Goal: Task Accomplishment & Management: Complete application form

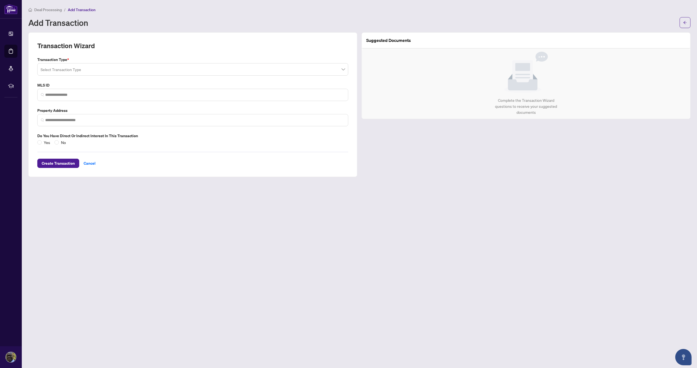
click at [342, 70] on span at bounding box center [193, 69] width 304 height 10
drag, startPoint x: 346, startPoint y: 95, endPoint x: 357, endPoint y: 133, distance: 38.9
click at [357, 133] on div "Transaction Wizard Transaction Type * Select Transaction Type 14 15 16 Deal - A…" at bounding box center [192, 104] width 329 height 145
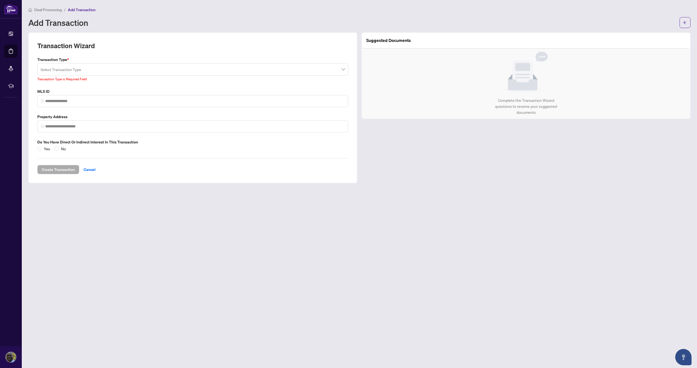
click at [357, 133] on div "Transaction Wizard Transaction Type * Select Transaction Type 14 15 16 Deal - A…" at bounding box center [192, 107] width 329 height 151
click at [343, 70] on span at bounding box center [193, 69] width 304 height 10
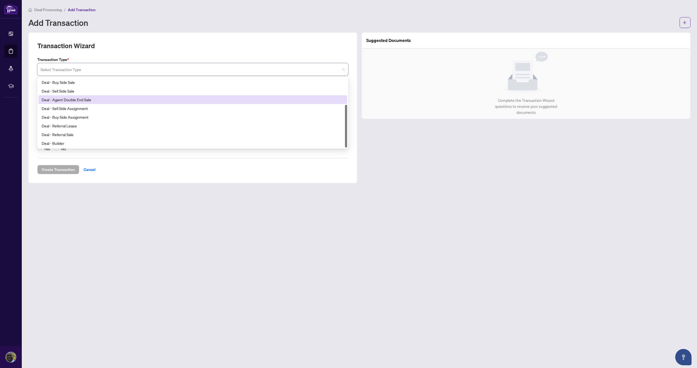
click at [346, 114] on div at bounding box center [346, 126] width 2 height 43
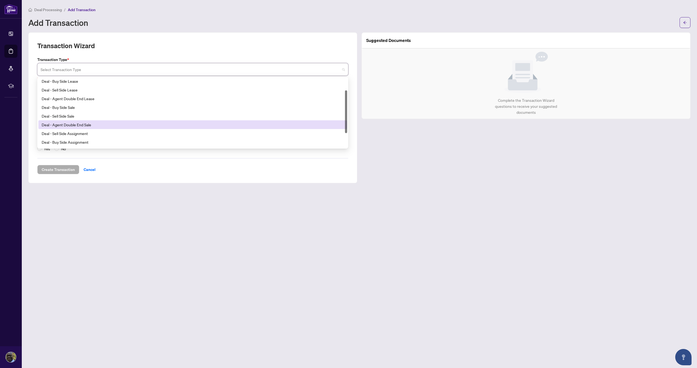
drag, startPoint x: 346, startPoint y: 114, endPoint x: 346, endPoint y: 98, distance: 16.3
click at [346, 98] on div at bounding box center [346, 111] width 2 height 43
click at [349, 92] on div "MLS ID" at bounding box center [192, 98] width 315 height 19
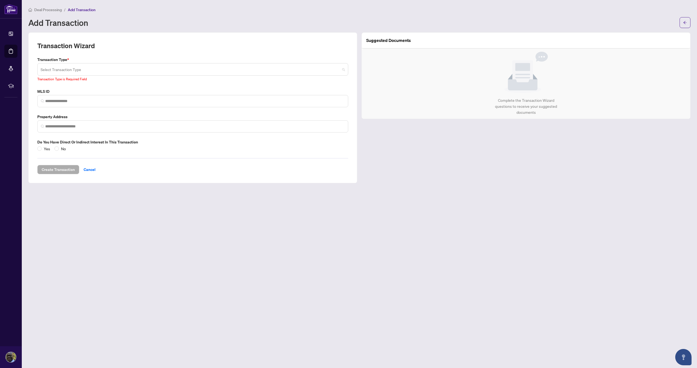
click at [343, 70] on span at bounding box center [193, 69] width 304 height 10
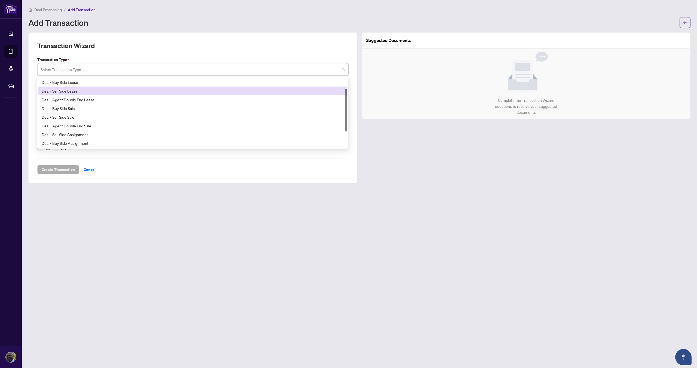
scroll to position [18, 0]
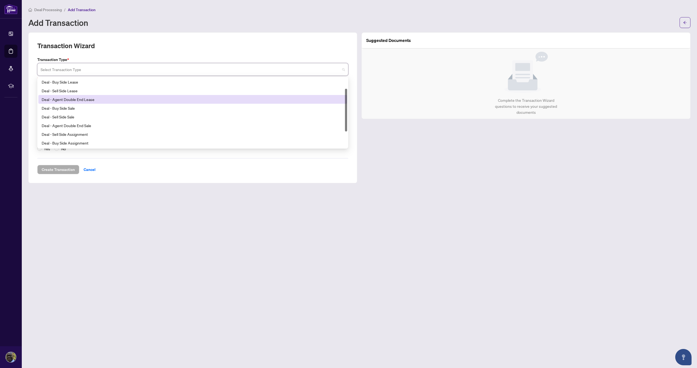
drag, startPoint x: 349, startPoint y: 93, endPoint x: 348, endPoint y: 74, distance: 18.8
click at [348, 72] on div "Select Transaction Type 16 17 18 Deal - Buy Side Lease Deal - Sell Side Lease D…" at bounding box center [192, 69] width 311 height 13
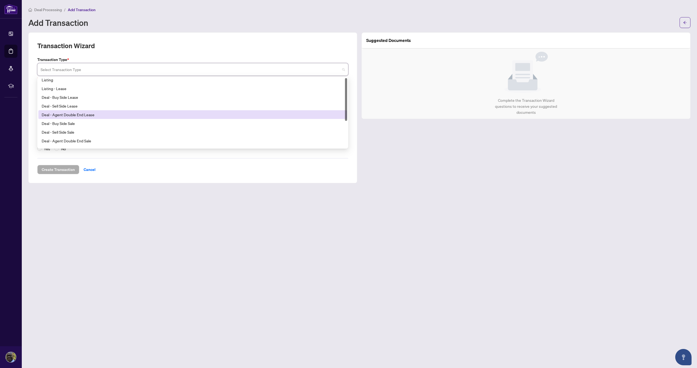
scroll to position [0, 0]
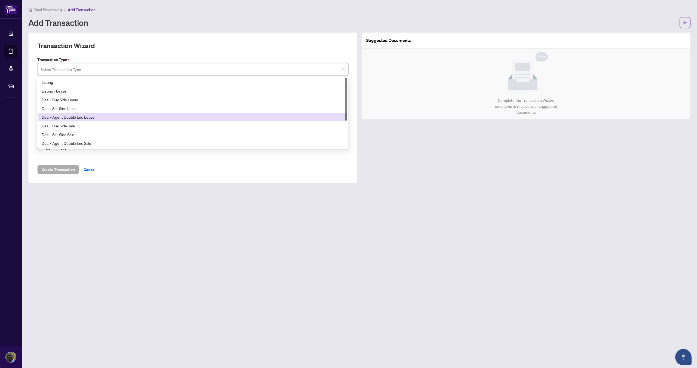
drag, startPoint x: 347, startPoint y: 88, endPoint x: 343, endPoint y: 77, distance: 11.5
click at [347, 73] on div "Select Transaction Type 16 17 18 Listing Listing - Lease Deal - Buy Side Lease …" at bounding box center [192, 69] width 311 height 13
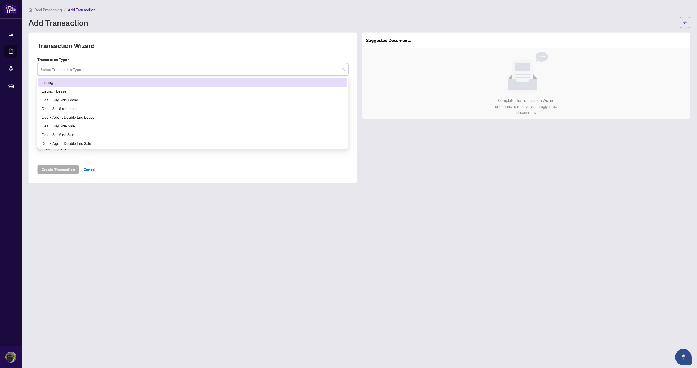
click at [135, 80] on div "Listing" at bounding box center [193, 82] width 302 height 6
